Goal: Ask a question

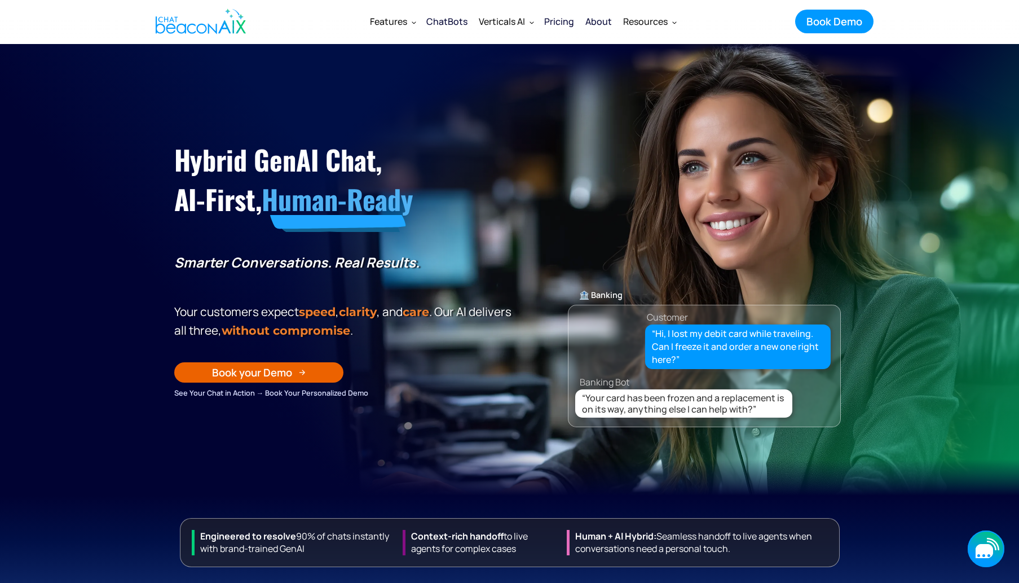
click at [996, 551] on icon "button" at bounding box center [986, 548] width 37 height 37
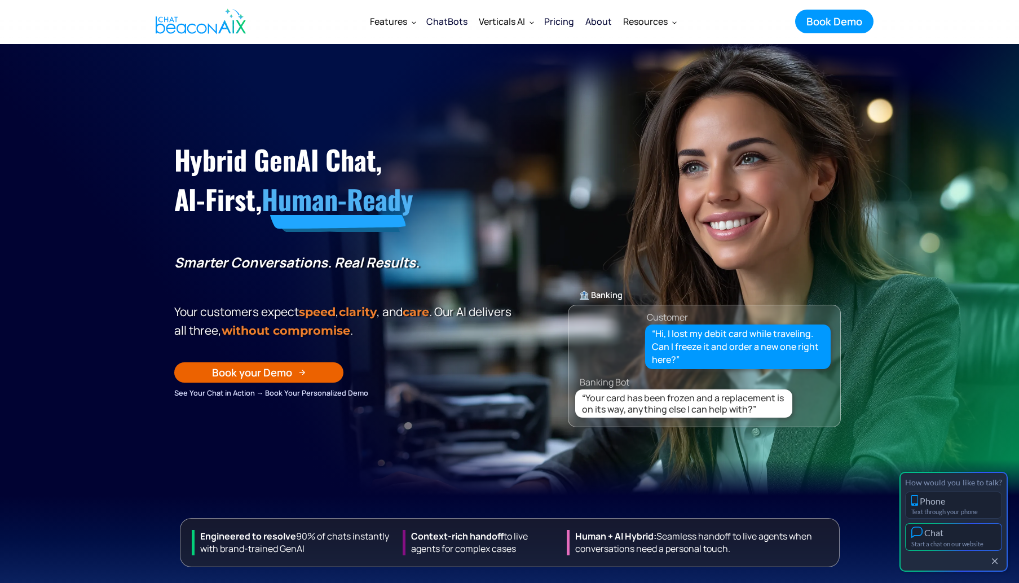
click at [991, 543] on div "Start a chat on our website" at bounding box center [954, 543] width 85 height 7
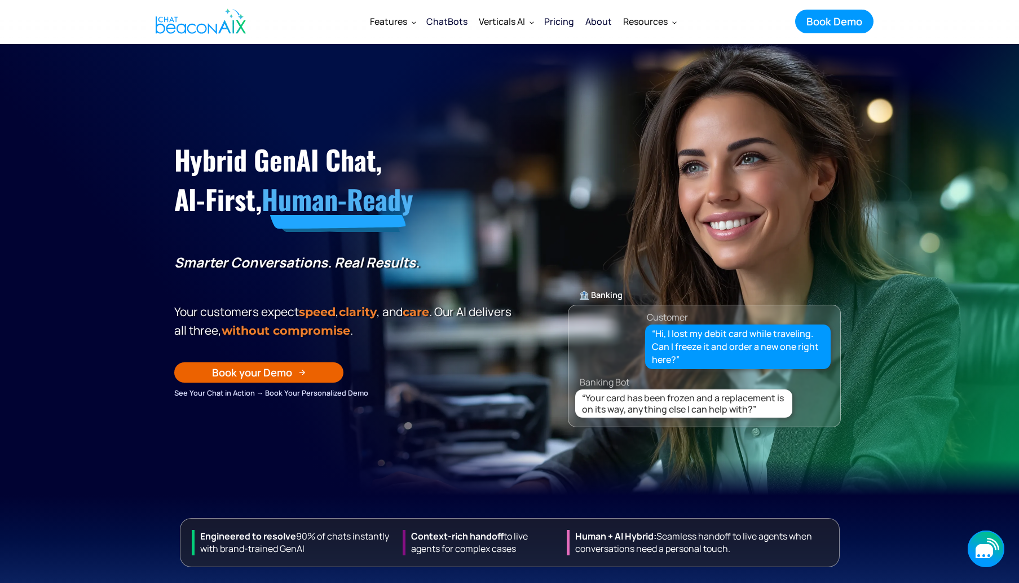
click at [982, 554] on div "button" at bounding box center [985, 555] width 15 height 3
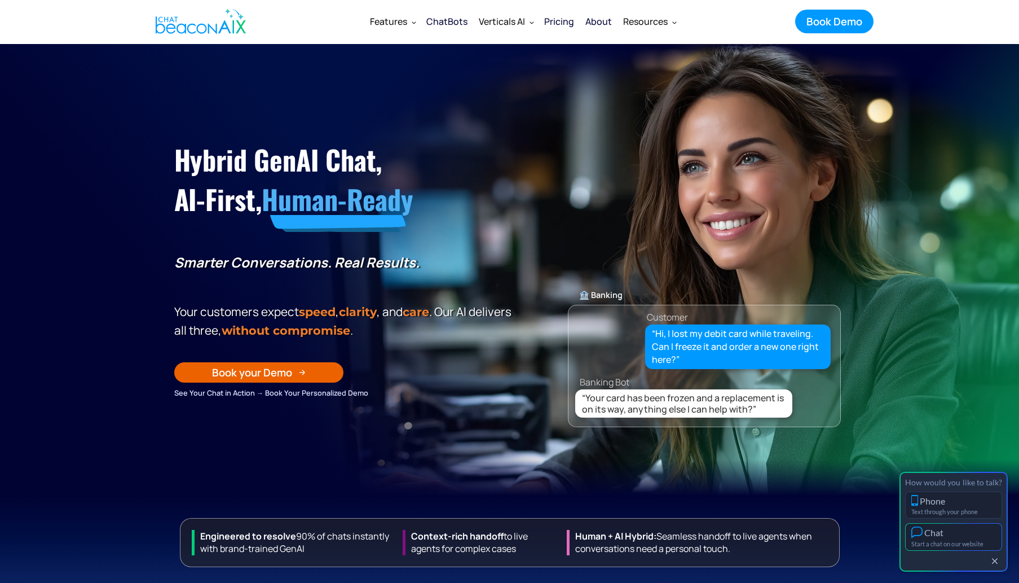
click at [982, 542] on div "Start a chat on our website" at bounding box center [954, 543] width 85 height 7
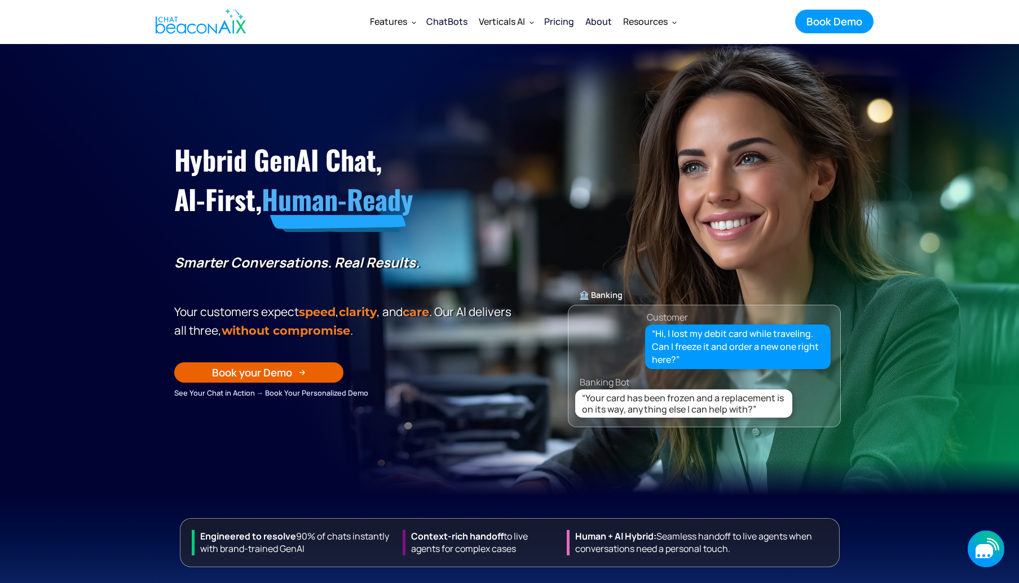
click at [985, 564] on icon "button" at bounding box center [986, 548] width 37 height 37
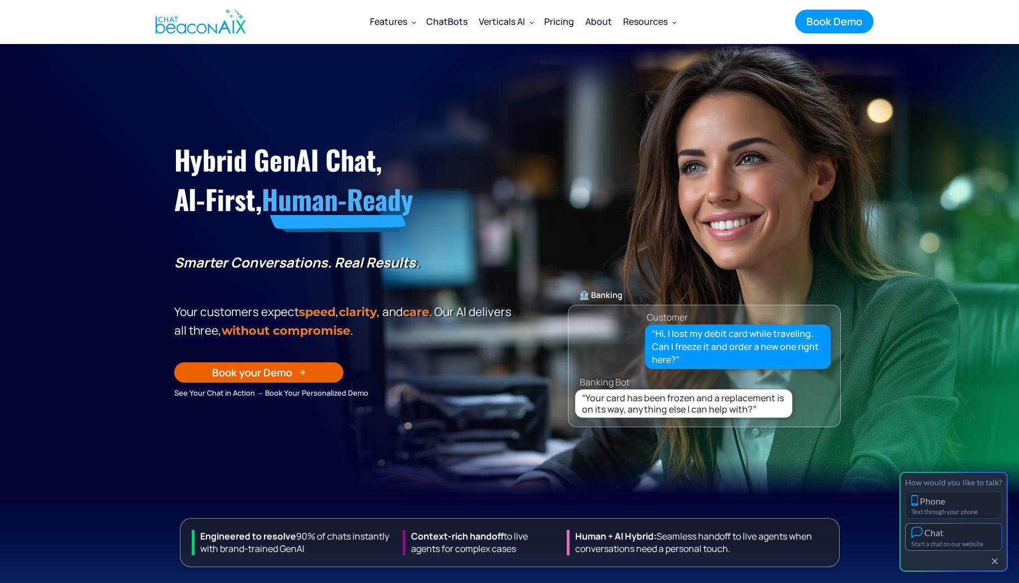
click at [958, 533] on div "Chat" at bounding box center [954, 532] width 85 height 12
